Goal: Check status: Check status

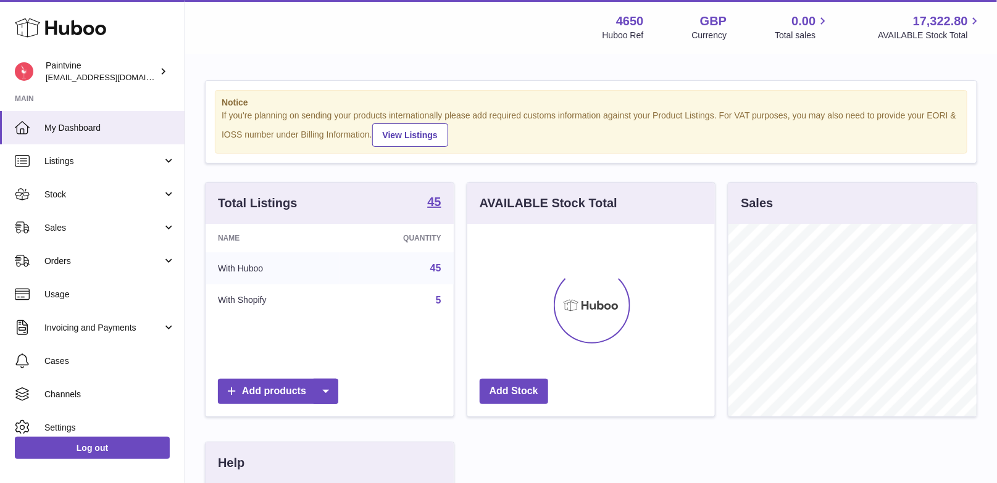
scroll to position [192, 248]
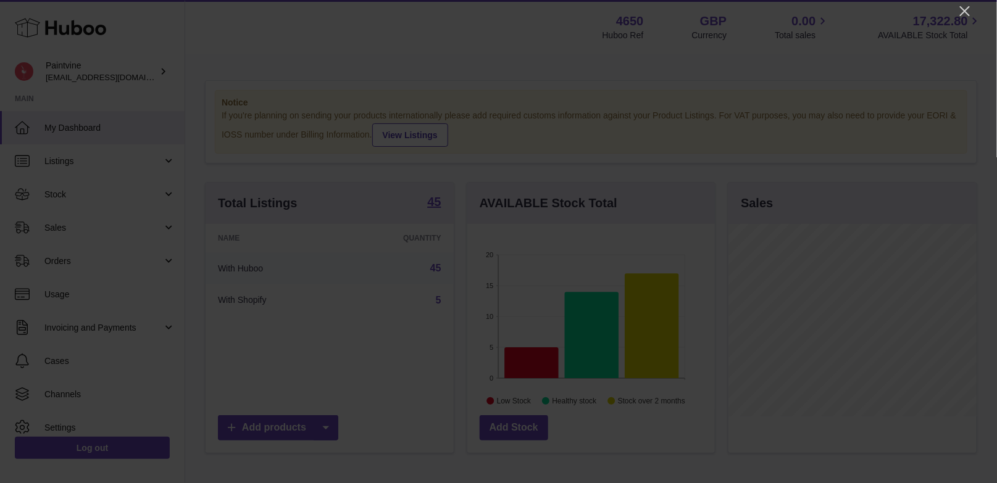
click at [973, 6] on div at bounding box center [498, 241] width 997 height 483
click at [968, 12] on icon "Close" at bounding box center [964, 11] width 15 height 15
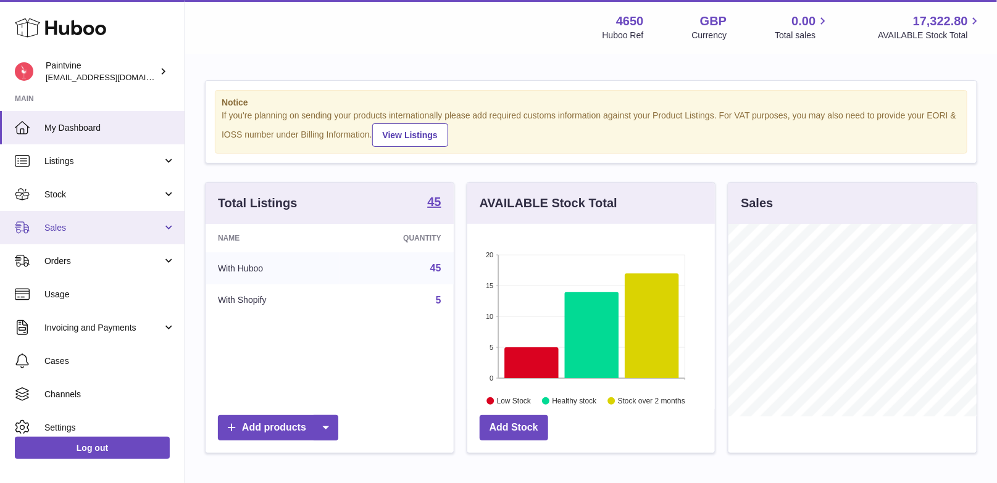
click at [99, 231] on span "Sales" at bounding box center [103, 228] width 118 height 12
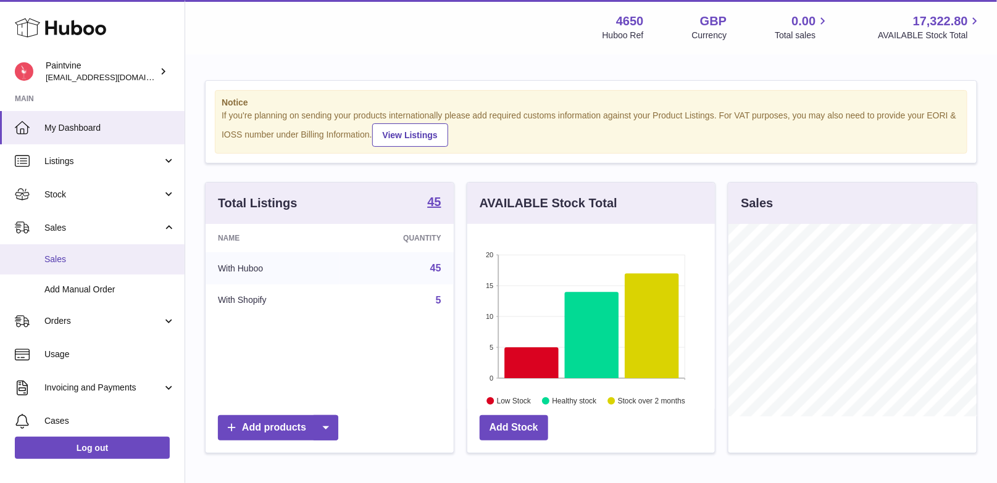
click at [130, 269] on link "Sales" at bounding box center [92, 259] width 185 height 30
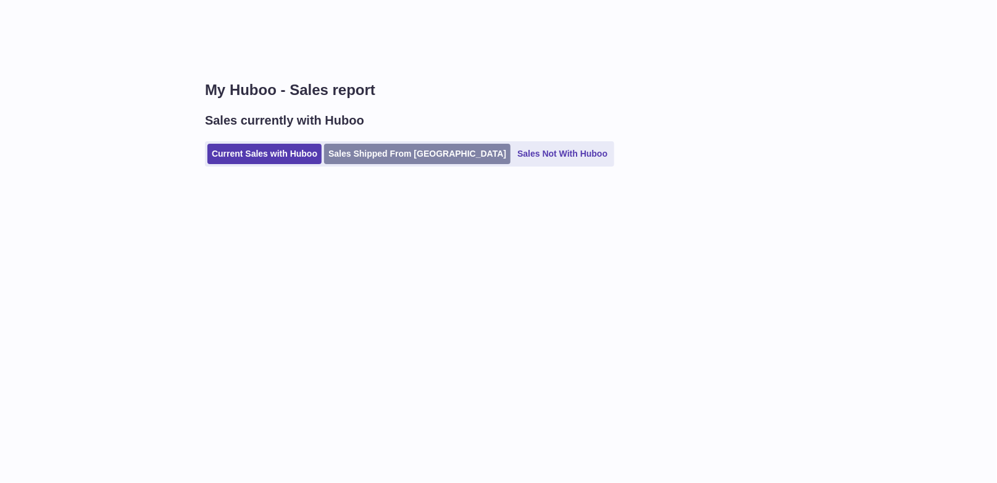
click at [361, 157] on link "Sales Shipped From [GEOGRAPHIC_DATA]" at bounding box center [417, 154] width 186 height 20
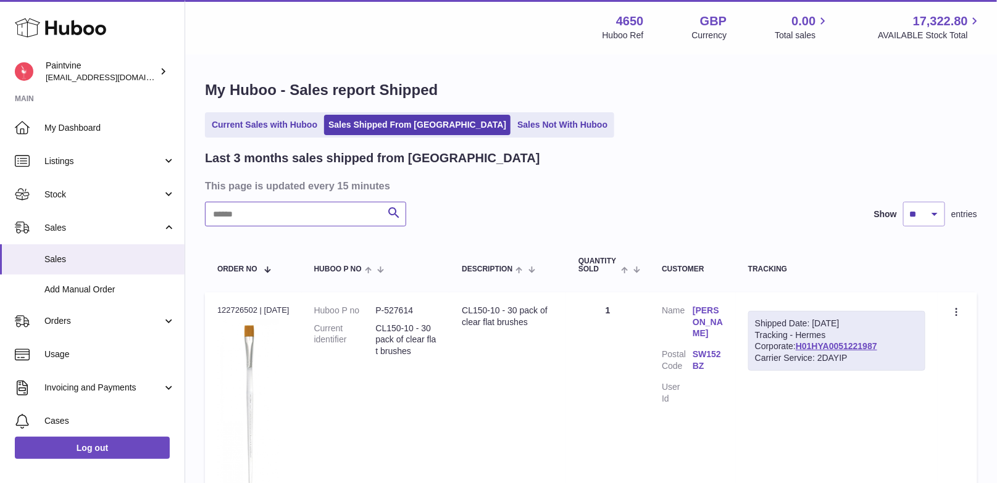
click at [327, 223] on input "text" at bounding box center [305, 214] width 201 height 25
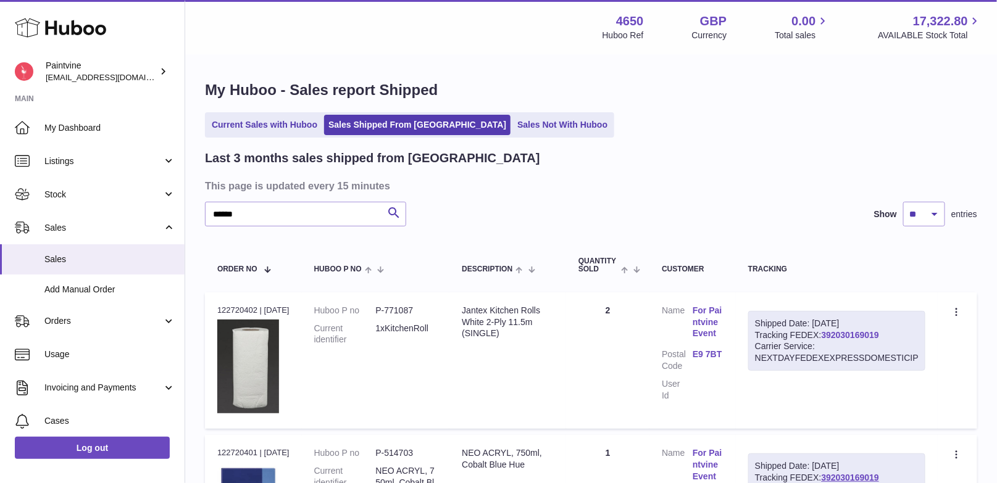
click at [828, 334] on link "392030169019" at bounding box center [850, 335] width 57 height 10
click at [271, 218] on input "******" at bounding box center [305, 214] width 201 height 25
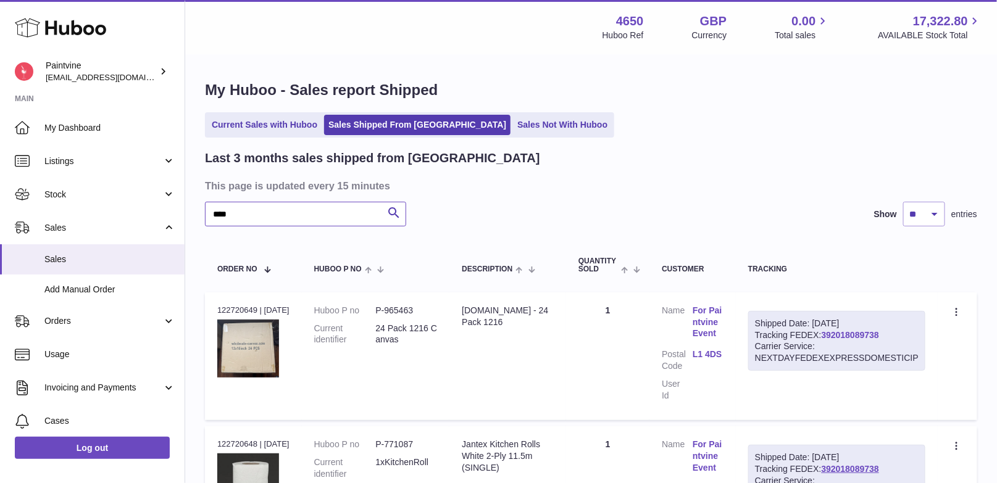
type input "****"
click at [844, 335] on link "392018089738" at bounding box center [850, 335] width 57 height 10
